Goal: Task Accomplishment & Management: Manage account settings

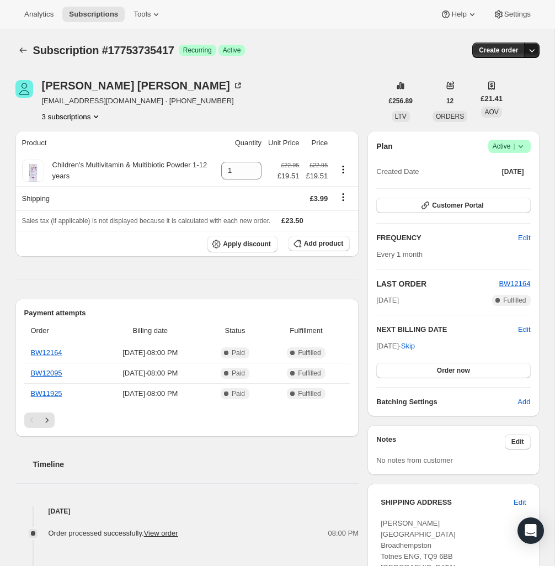
click at [536, 51] on icon "button" at bounding box center [531, 50] width 11 height 11
click at [97, 111] on icon "Product actions" at bounding box center [96, 116] width 11 height 11
click at [497, 14] on icon at bounding box center [498, 14] width 3 height 3
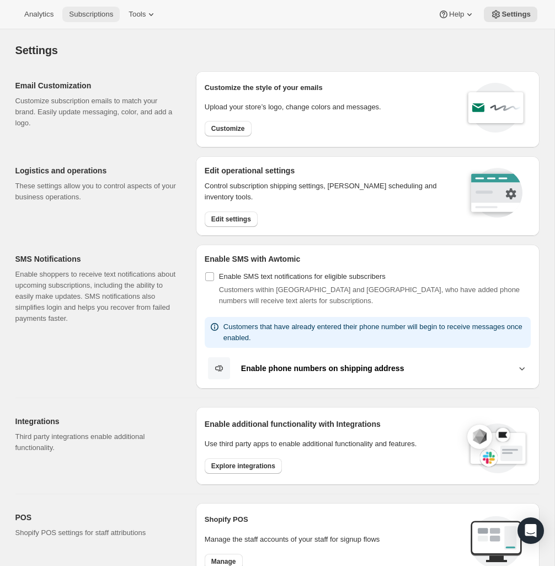
click at [87, 7] on button "Subscriptions" at bounding box center [90, 14] width 57 height 15
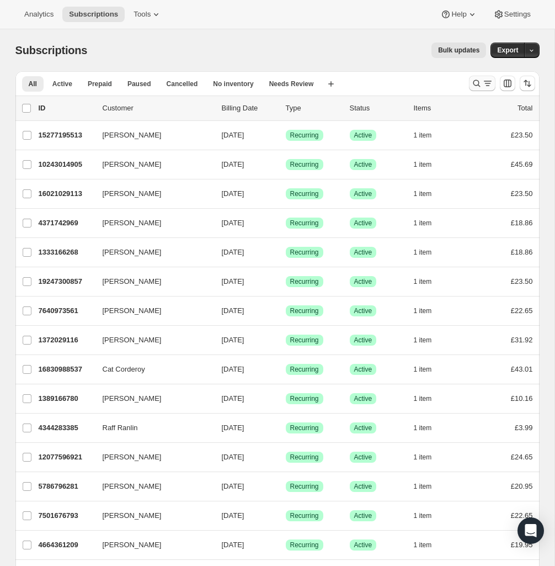
click at [480, 81] on icon "Search and filter results" at bounding box center [476, 83] width 11 height 11
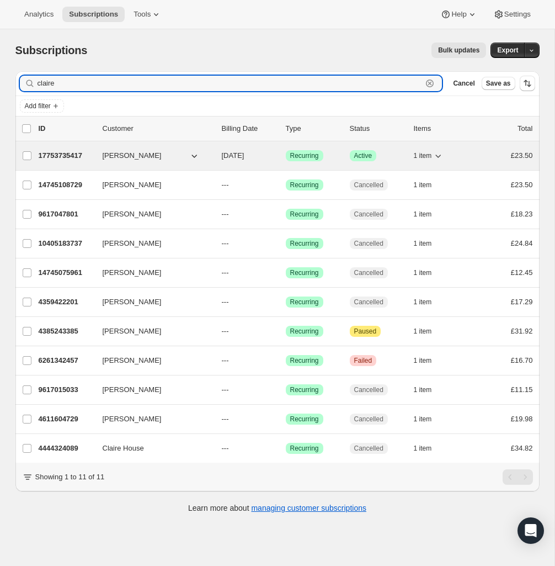
type input "claire"
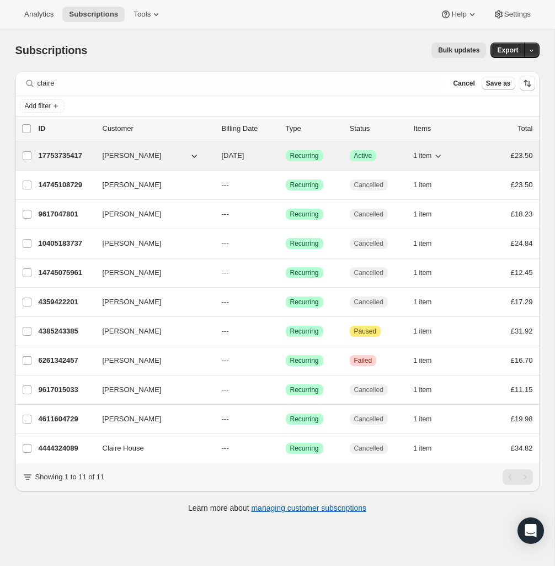
click at [194, 158] on icon "button" at bounding box center [194, 155] width 11 height 11
click at [23, 158] on input "[PERSON_NAME]" at bounding box center [27, 155] width 9 height 9
checkbox input "true"
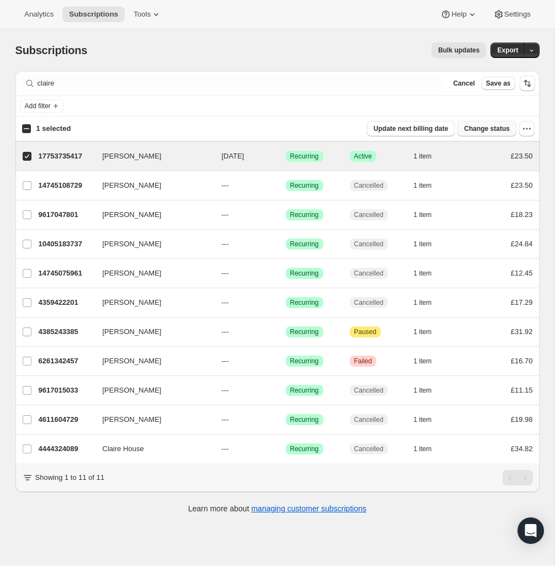
click at [496, 129] on span "Change status" at bounding box center [487, 128] width 46 height 9
select select "11"
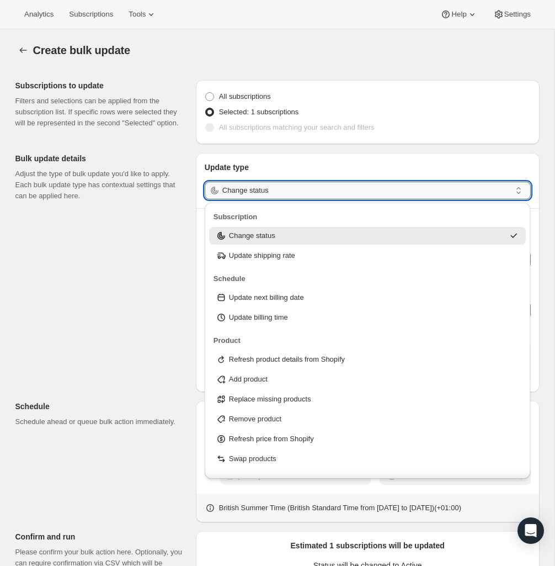
click at [480, 185] on input "Change status" at bounding box center [366, 191] width 289 height 18
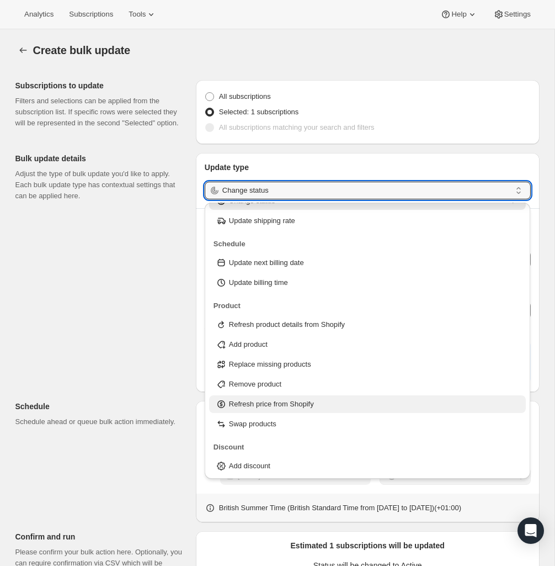
scroll to position [28, 0]
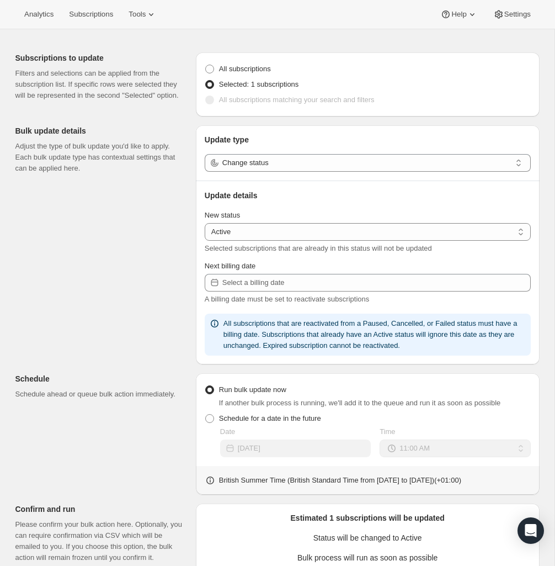
click at [119, 300] on div "Subscriptions to update Filters and selections can be applied from the subscrip…" at bounding box center [273, 386] width 533 height 685
click at [359, 221] on div "New status" at bounding box center [368, 215] width 326 height 11
click at [347, 232] on select "Active Paused Cancelled" at bounding box center [368, 232] width 326 height 18
select select "cancelled"
click at [205, 224] on select "Active Paused Cancelled" at bounding box center [368, 232] width 326 height 18
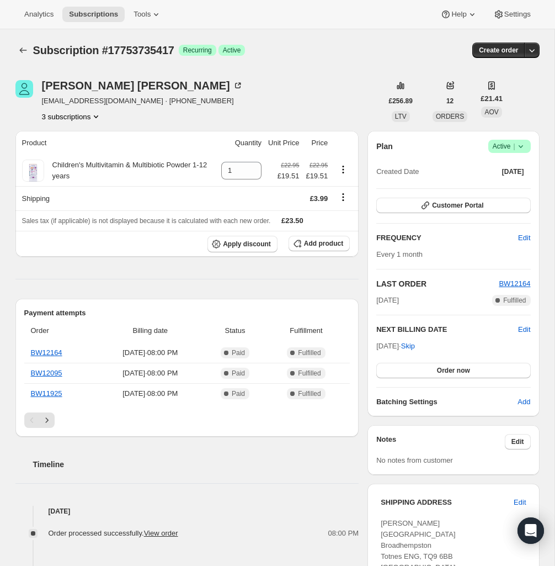
click at [519, 148] on icon at bounding box center [520, 146] width 11 height 11
